Goal: Find specific page/section: Find specific page/section

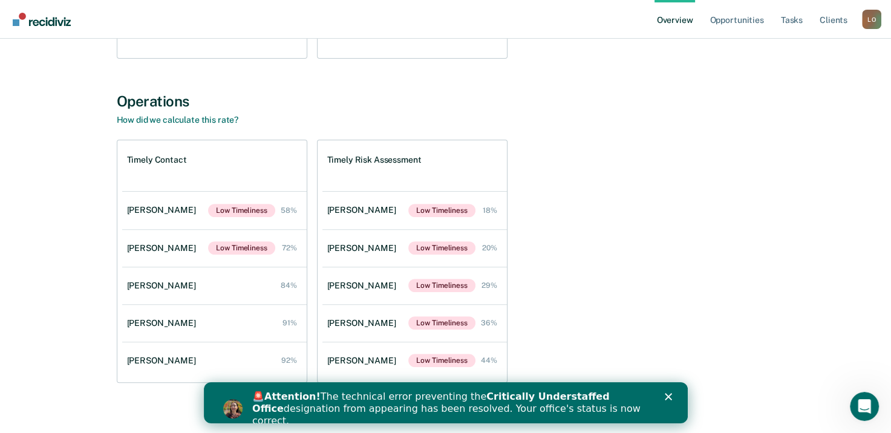
scroll to position [375, 0]
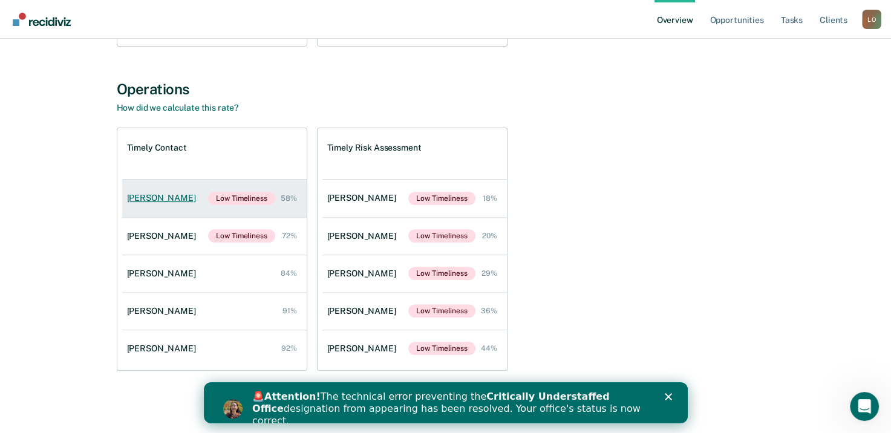
click at [150, 199] on div "[PERSON_NAME]" at bounding box center [164, 198] width 74 height 10
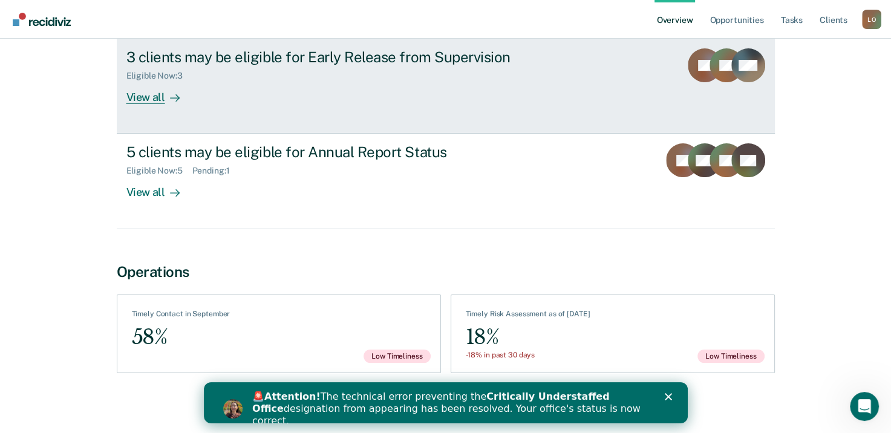
scroll to position [157, 0]
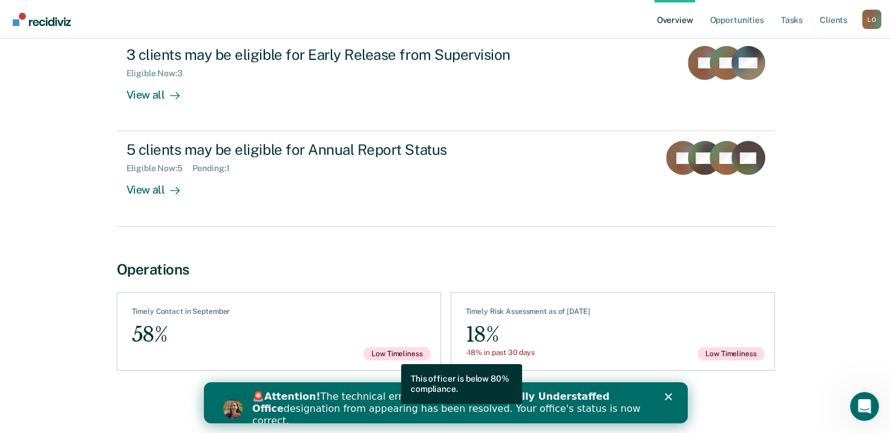
click at [391, 354] on span "Low Timeliness" at bounding box center [396, 353] width 67 height 13
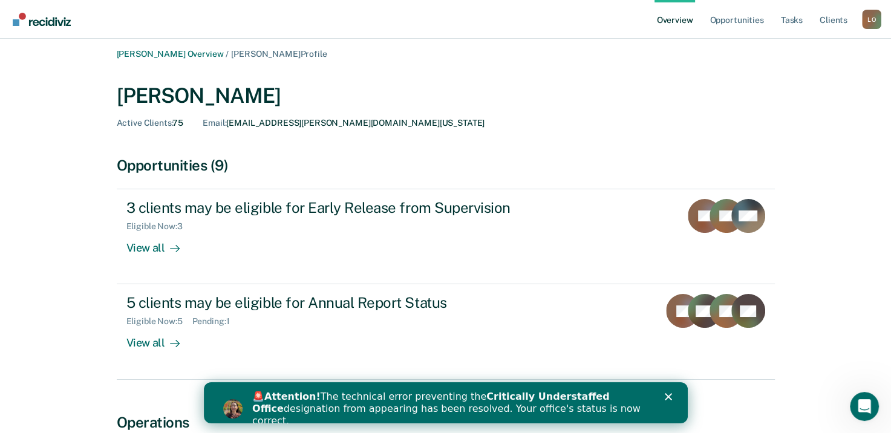
scroll to position [0, 0]
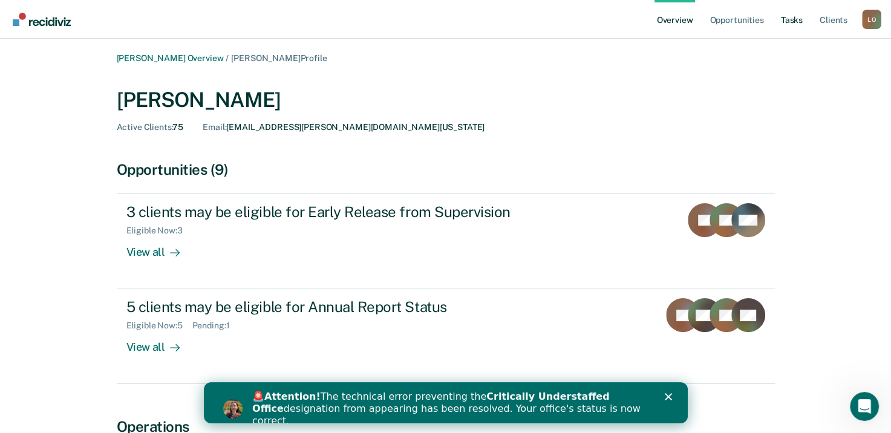
click at [798, 21] on link "Tasks" at bounding box center [791, 19] width 27 height 39
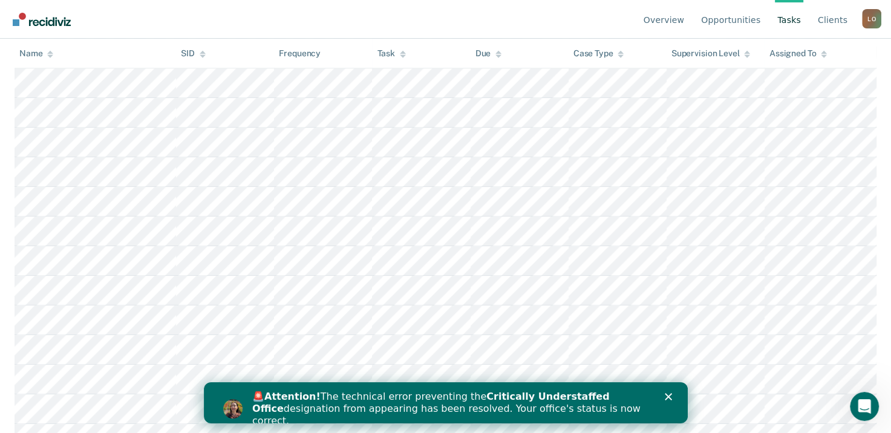
scroll to position [968, 0]
click at [823, 56] on icon at bounding box center [824, 55] width 6 height 3
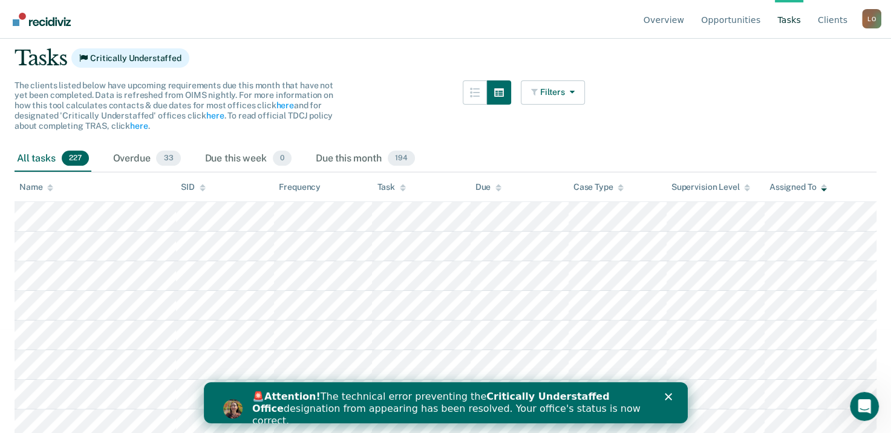
scroll to position [101, 0]
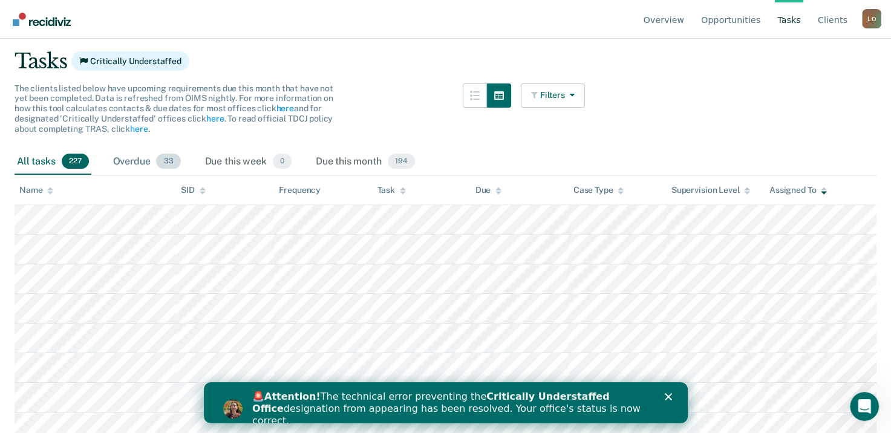
click at [174, 159] on span "33" at bounding box center [168, 162] width 24 height 16
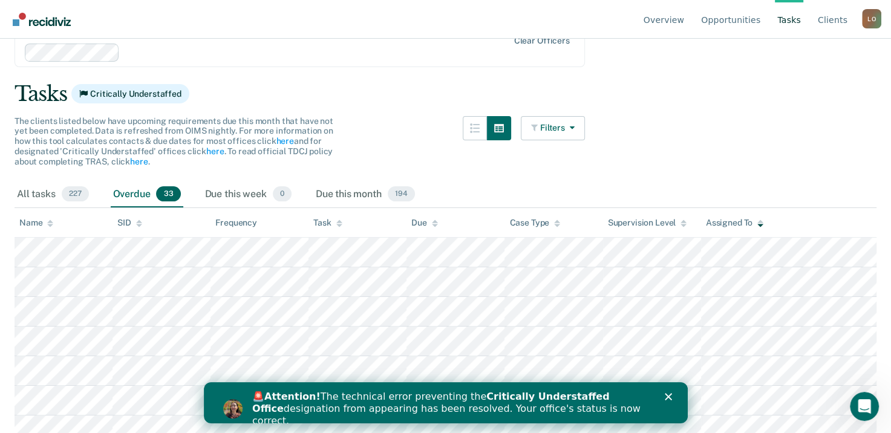
scroll to position [0, 0]
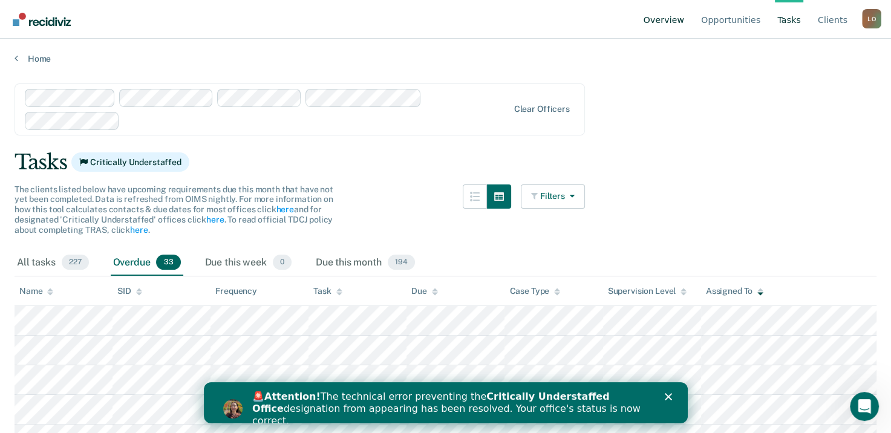
click at [679, 26] on link "Overview" at bounding box center [664, 19] width 46 height 39
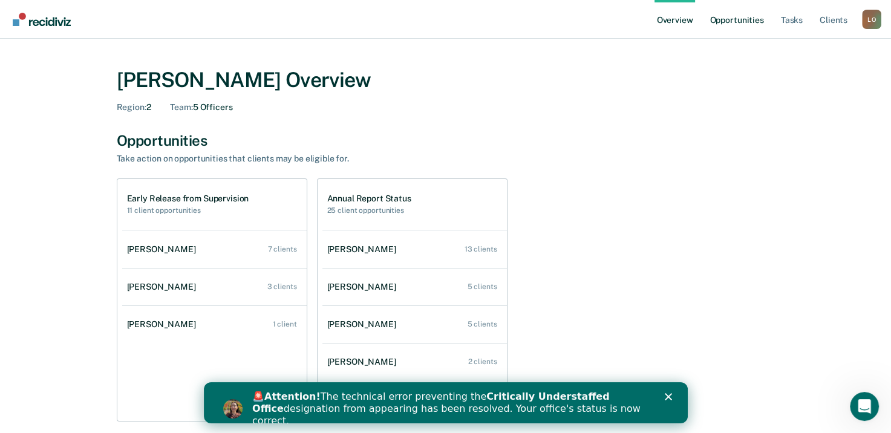
click at [716, 21] on link "Opportunities" at bounding box center [736, 19] width 59 height 39
